Goal: Information Seeking & Learning: Learn about a topic

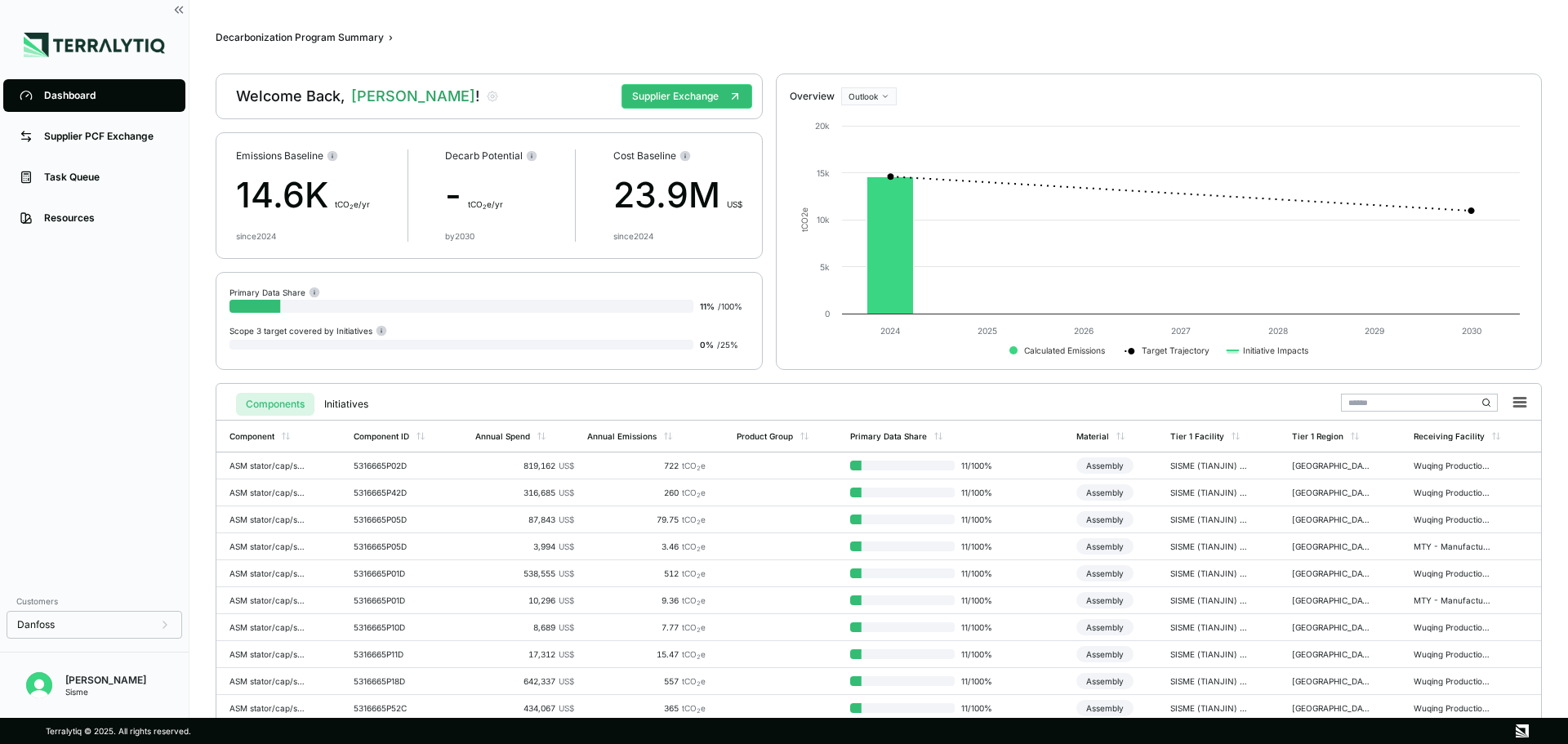
click at [49, 89] on div "Dashboard" at bounding box center [106, 96] width 125 height 13
click at [82, 143] on div "Supplier PCF Exchange" at bounding box center [106, 136] width 125 height 13
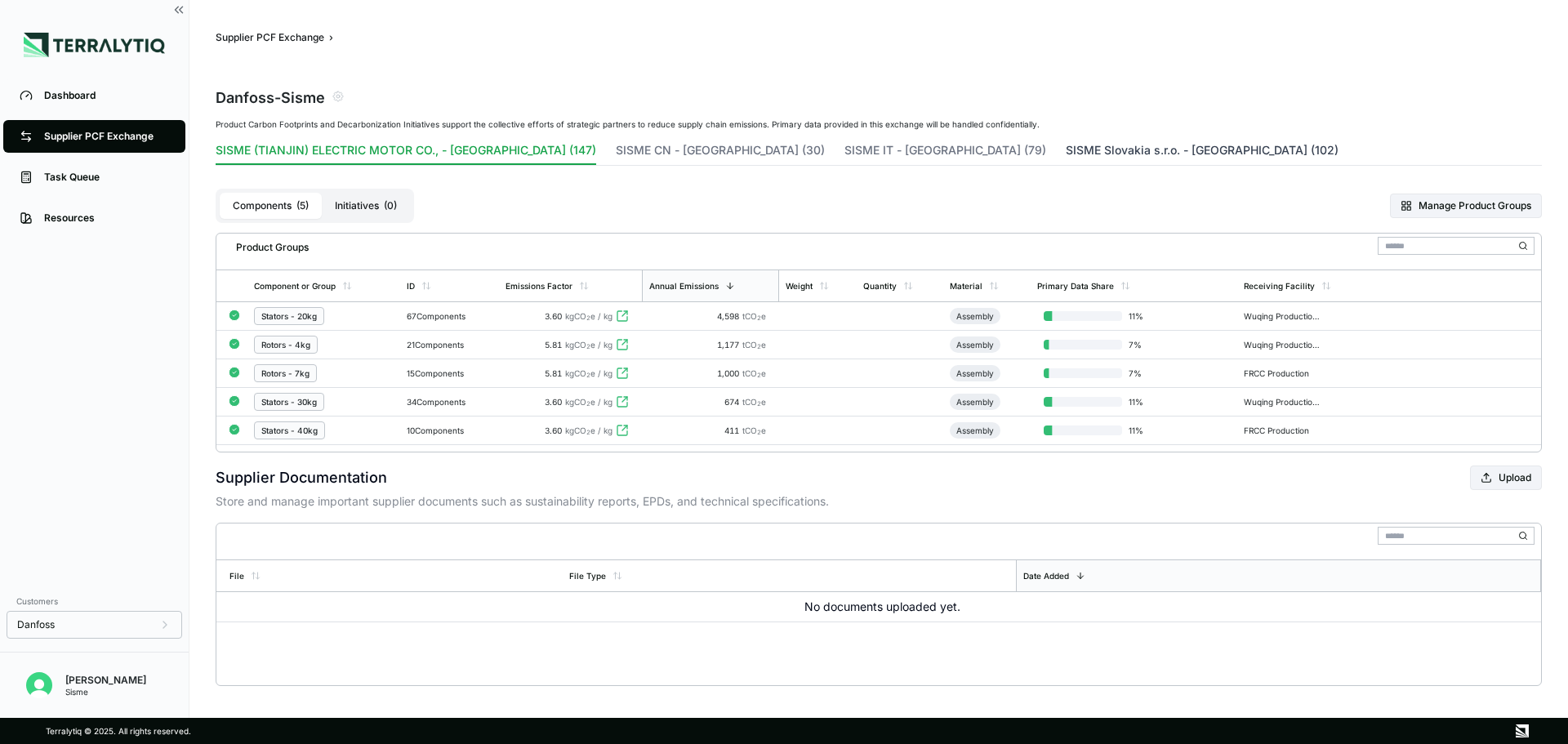
click at [1066, 147] on button "SISME Slovakia s.r.o. - Slovakia (102)" at bounding box center [1202, 153] width 273 height 23
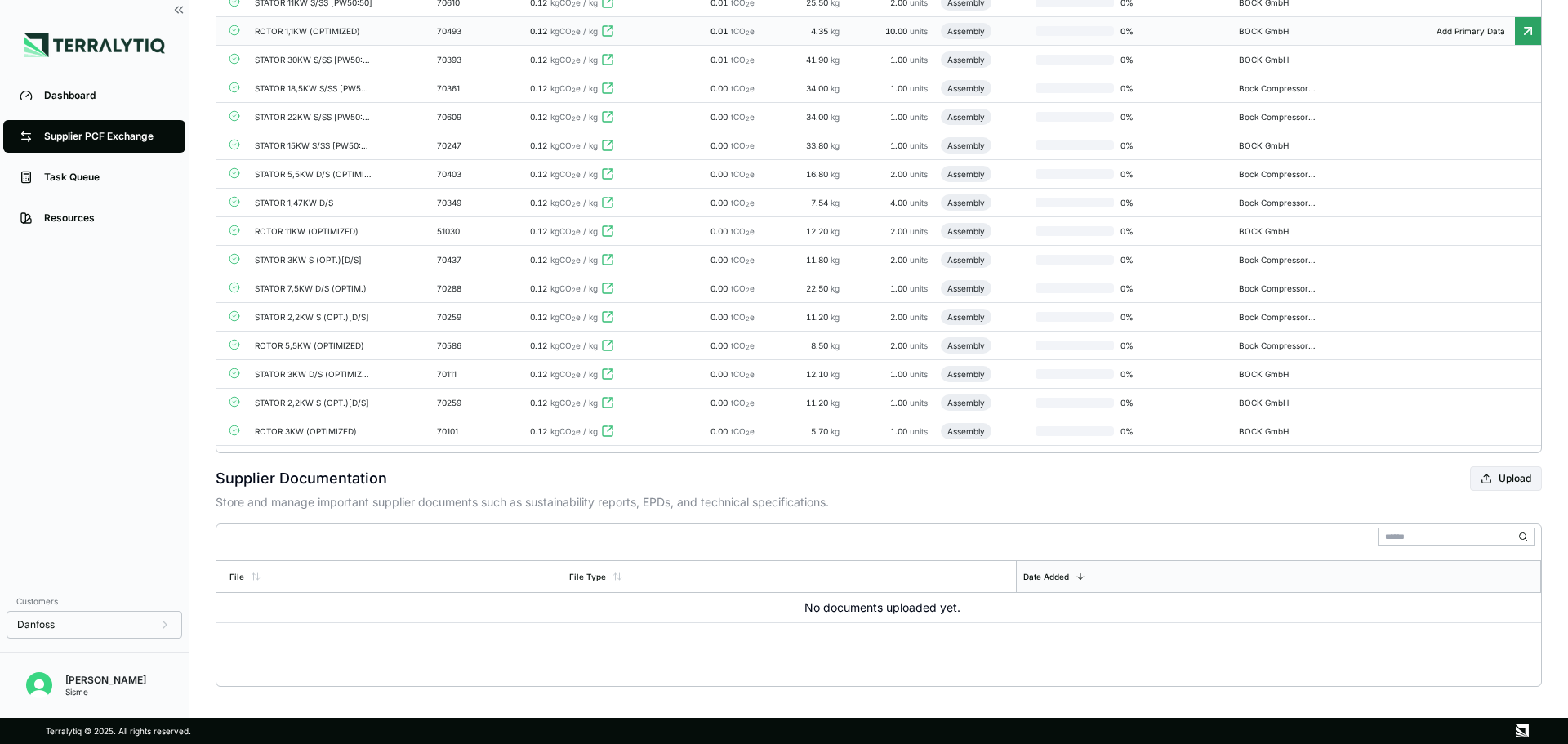
scroll to position [2779, 0]
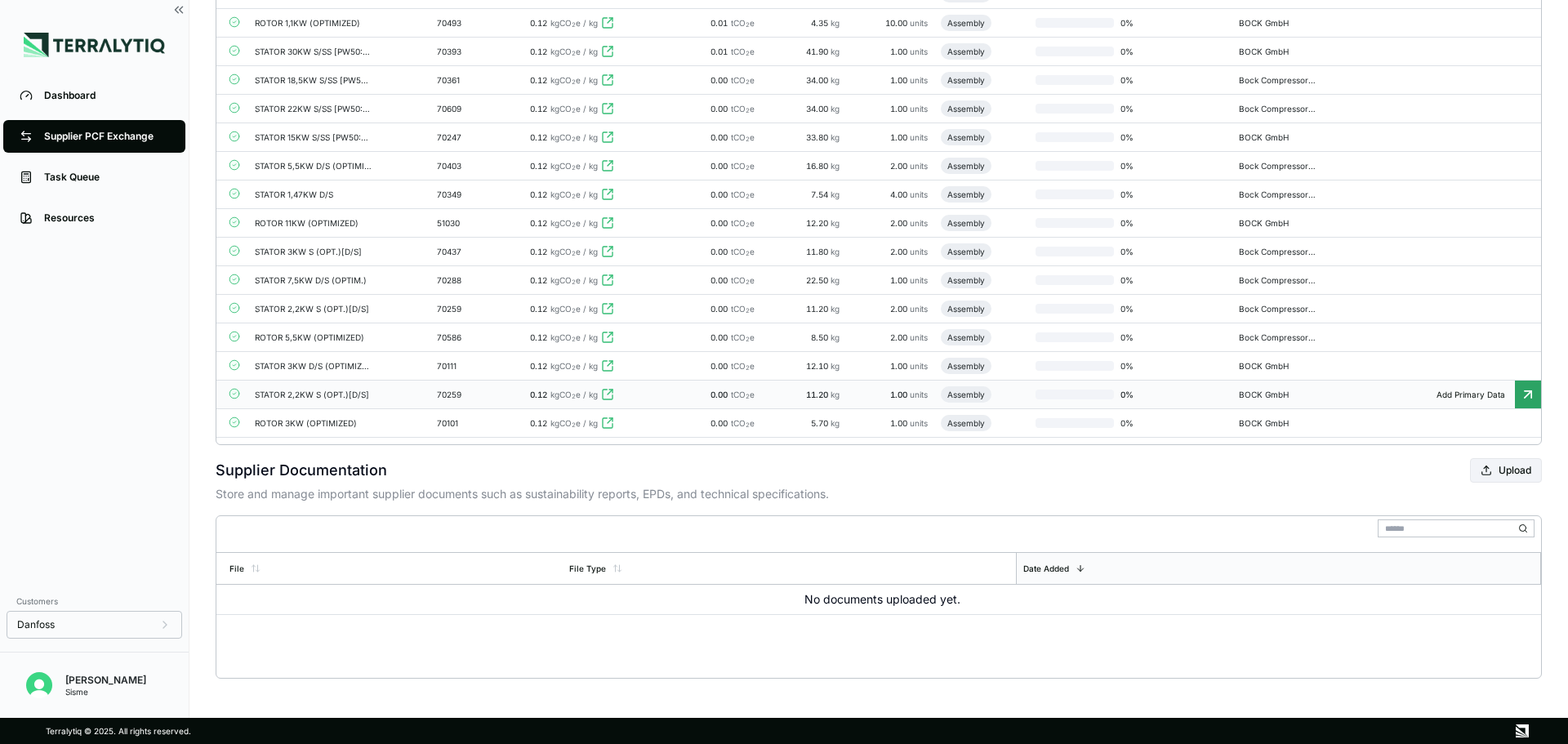
click at [790, 395] on div "11.20 kg" at bounding box center [807, 394] width 66 height 10
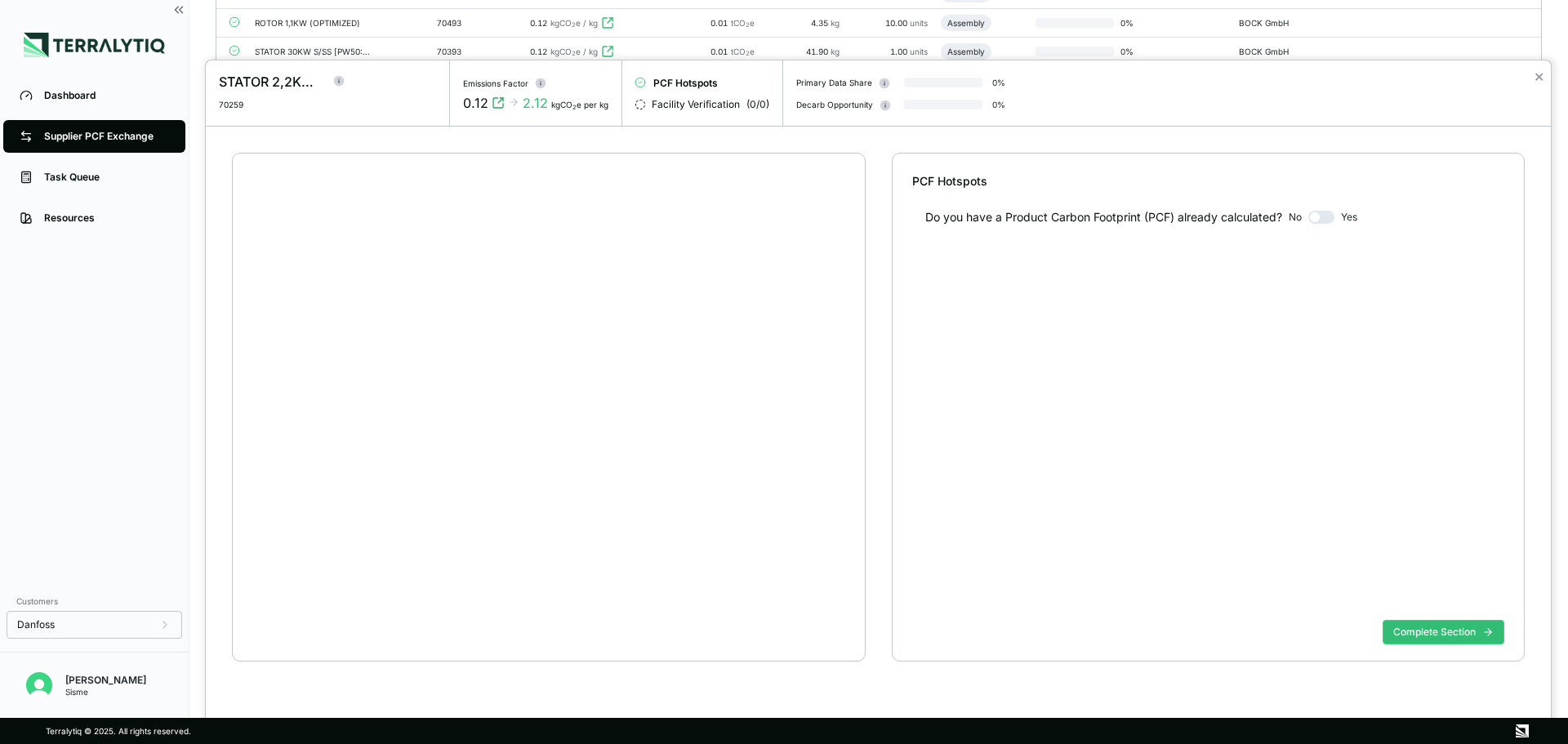
scroll to position [31, 0]
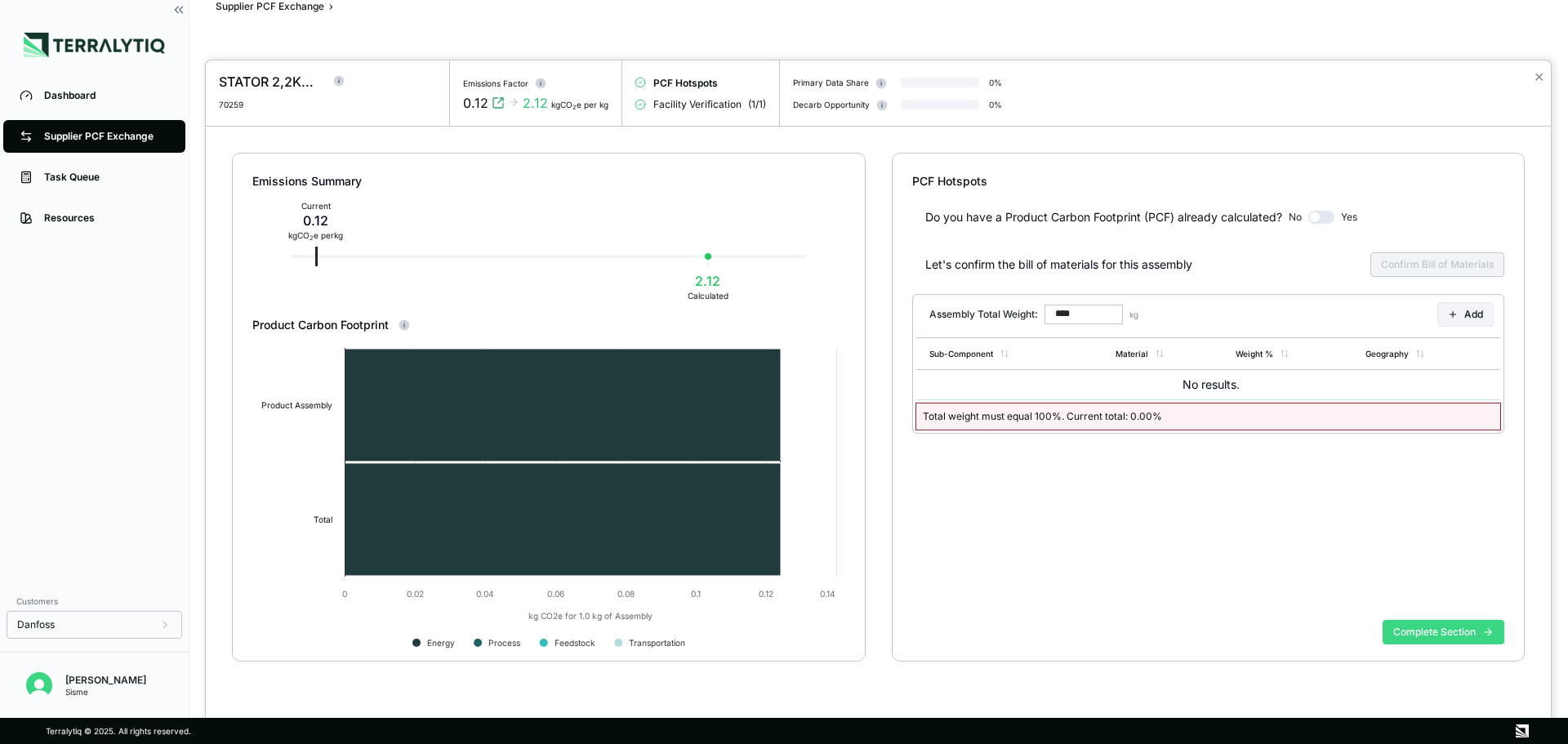
type input "******"
